Goal: Information Seeking & Learning: Find specific fact

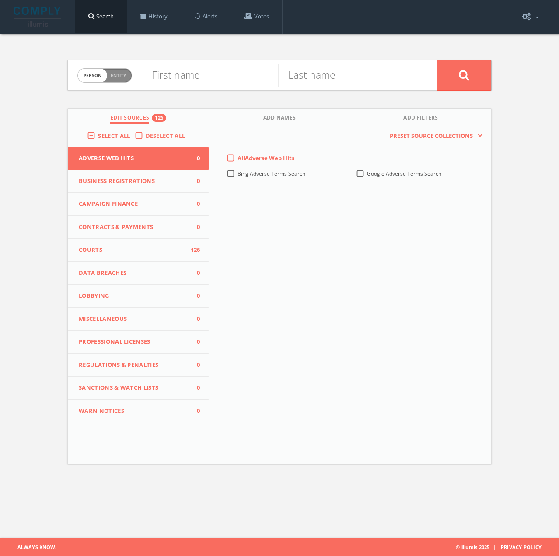
click at [180, 62] on div "First name" at bounding box center [210, 75] width 137 height 30
click at [172, 85] on input "text" at bounding box center [210, 75] width 137 height 23
type input "[PERSON_NAME]"
click at [437, 60] on button at bounding box center [464, 75] width 55 height 31
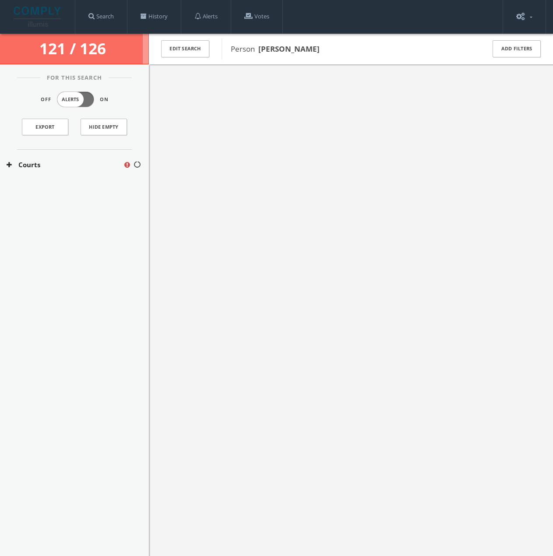
click at [231, 93] on div at bounding box center [351, 342] width 404 height 556
click at [203, 49] on button "Edit Search" at bounding box center [185, 48] width 48 height 17
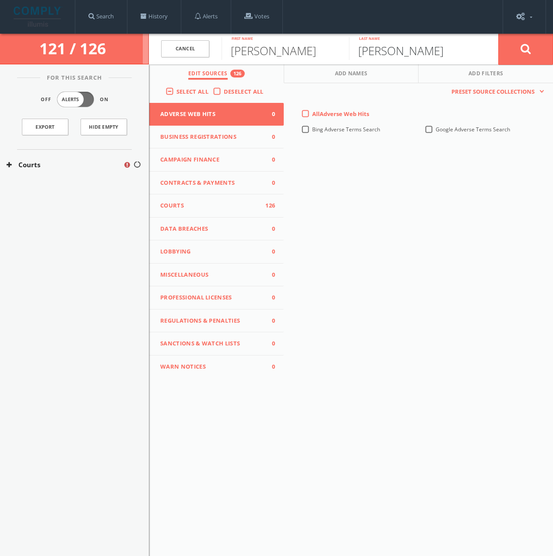
drag, startPoint x: 363, startPoint y: 53, endPoint x: 368, endPoint y: 53, distance: 4.8
click at [368, 53] on input "[PERSON_NAME]" at bounding box center [412, 48] width 127 height 23
type input "[PERSON_NAME]"
click at [473, 184] on div "This creates a new collection with the currently selected sources. Preset Sourc…" at bounding box center [418, 230] width 269 height 295
click at [513, 53] on button at bounding box center [525, 49] width 55 height 32
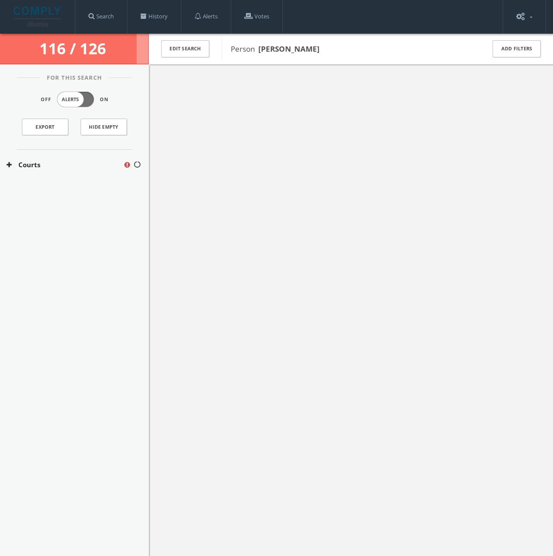
click at [335, 228] on div at bounding box center [351, 342] width 404 height 556
